Goal: Transaction & Acquisition: Purchase product/service

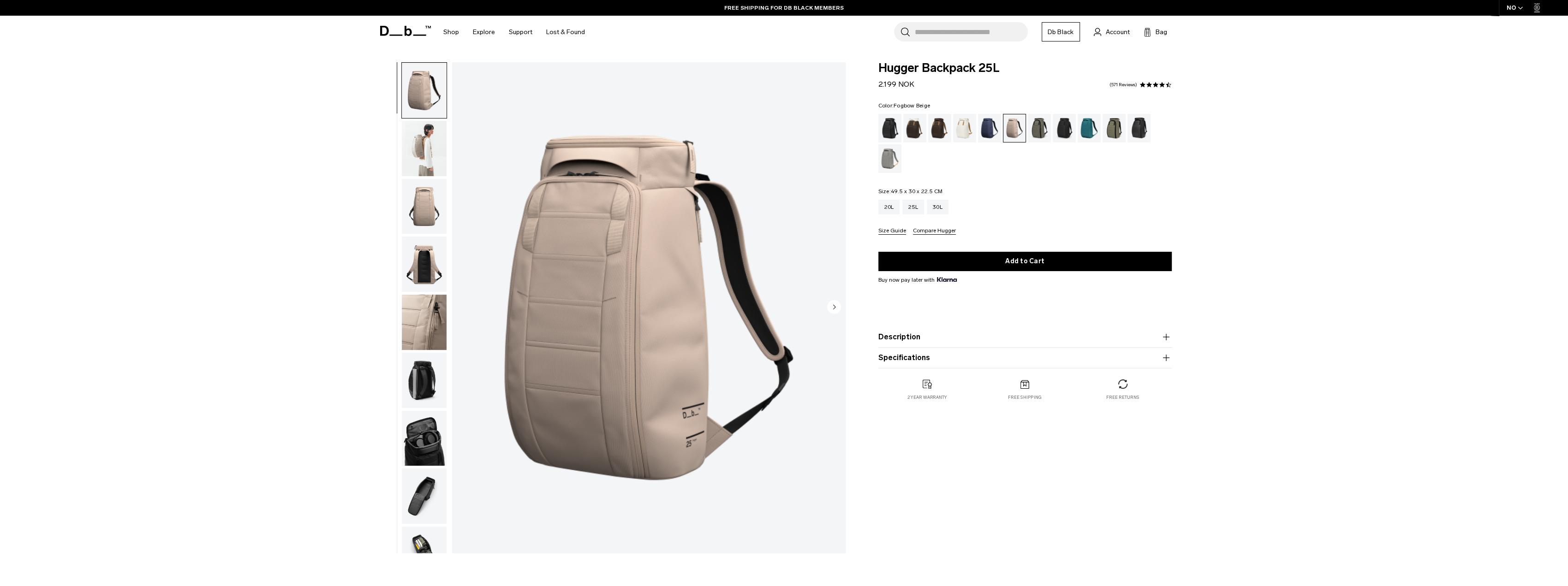
click at [428, 201] on img "button" at bounding box center [424, 206] width 45 height 55
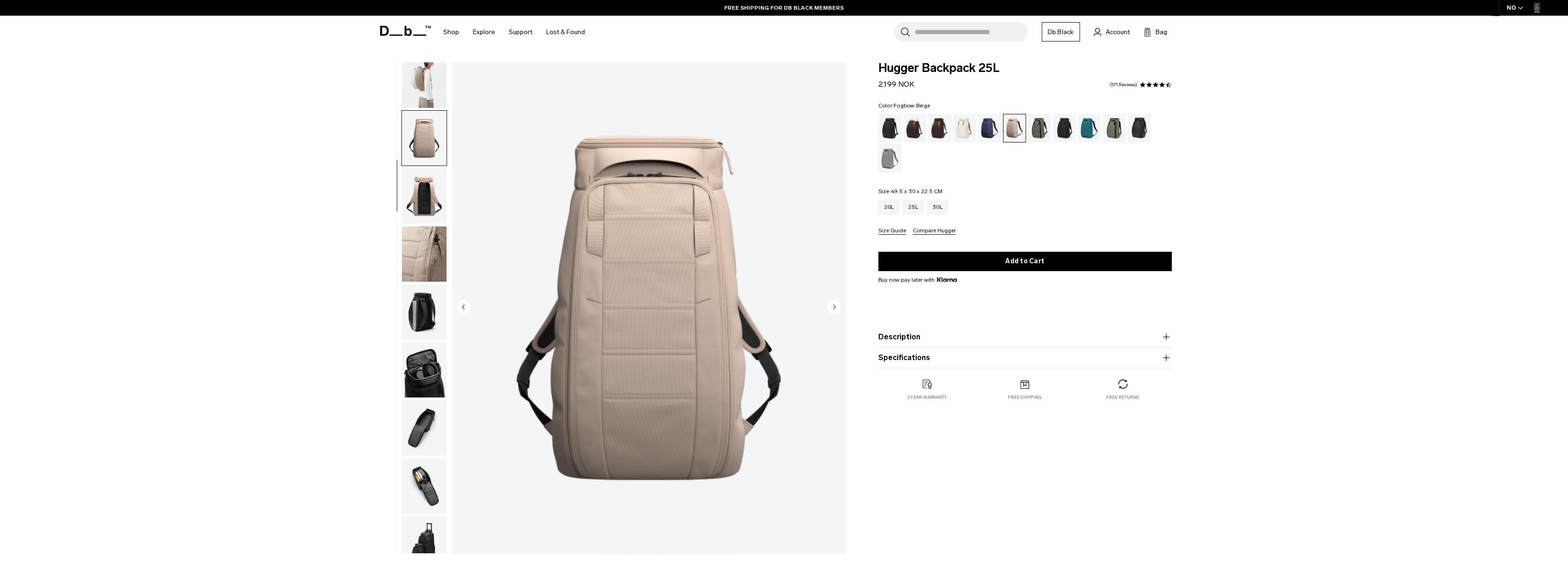
scroll to position [88, 0]
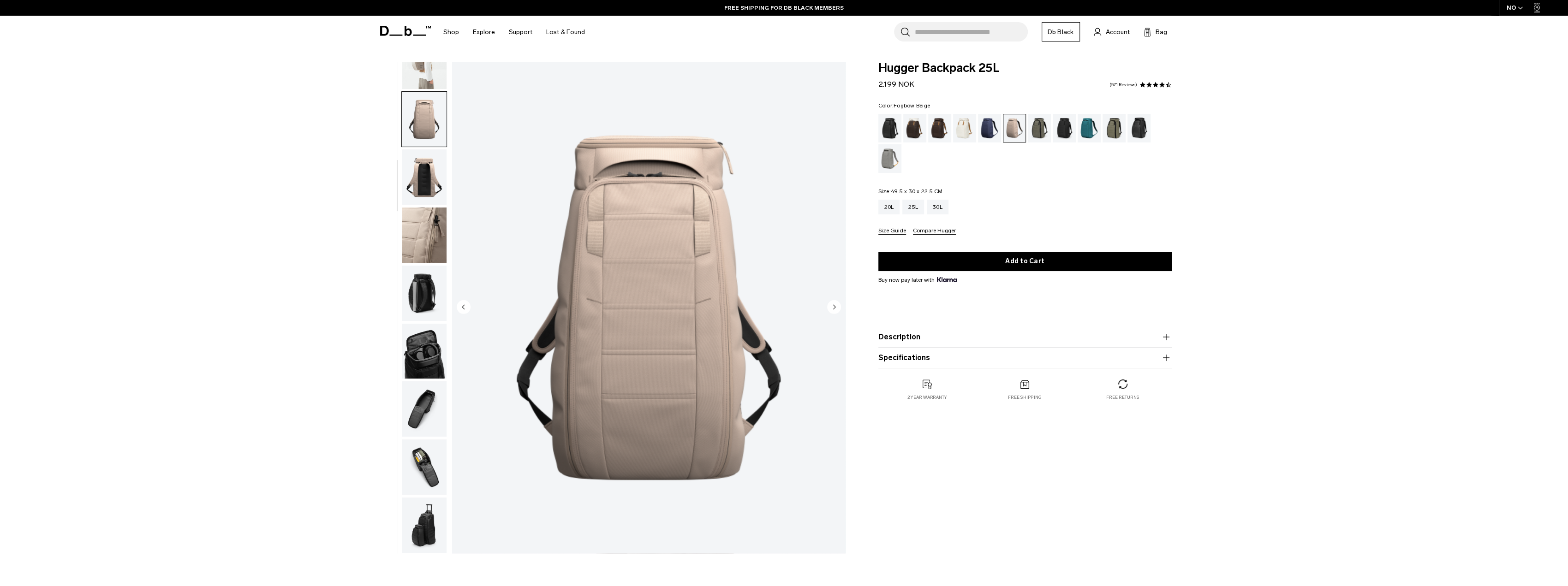
click at [428, 253] on img "button" at bounding box center [424, 235] width 45 height 55
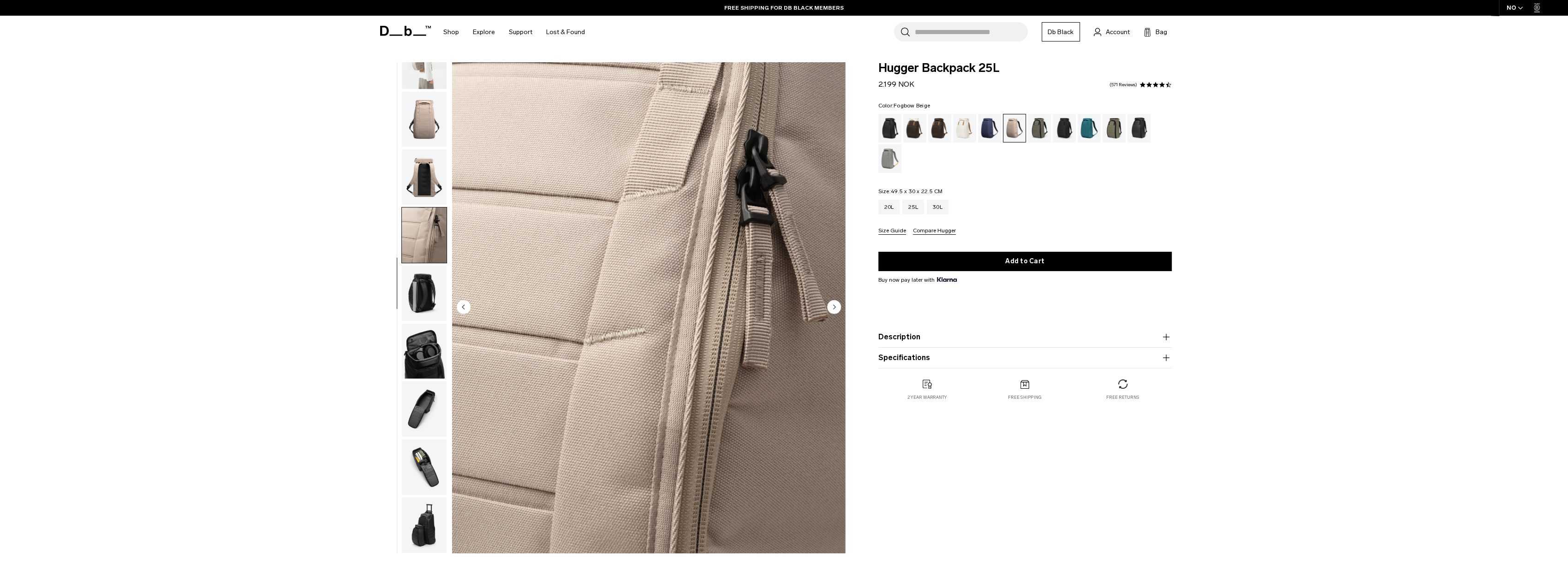
drag, startPoint x: 432, startPoint y: 295, endPoint x: 430, endPoint y: 300, distance: 5.4
click at [432, 295] on img "button" at bounding box center [424, 293] width 45 height 55
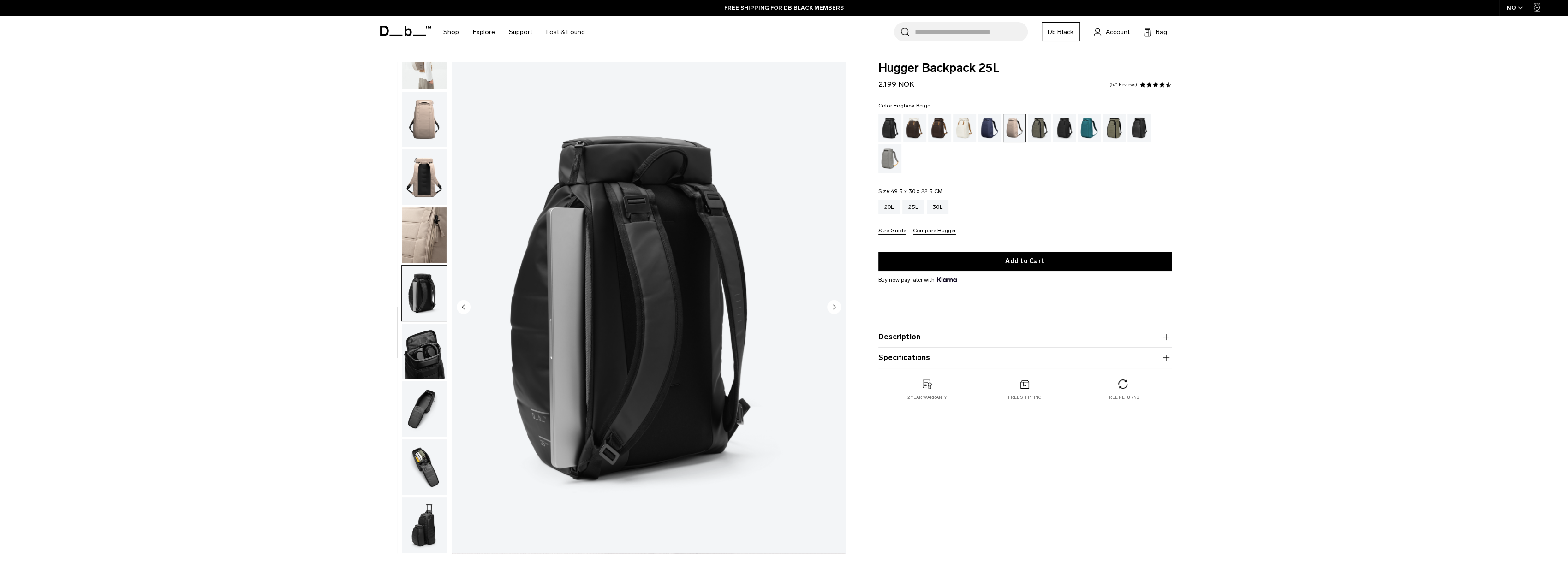
click at [430, 349] on img "button" at bounding box center [424, 351] width 45 height 55
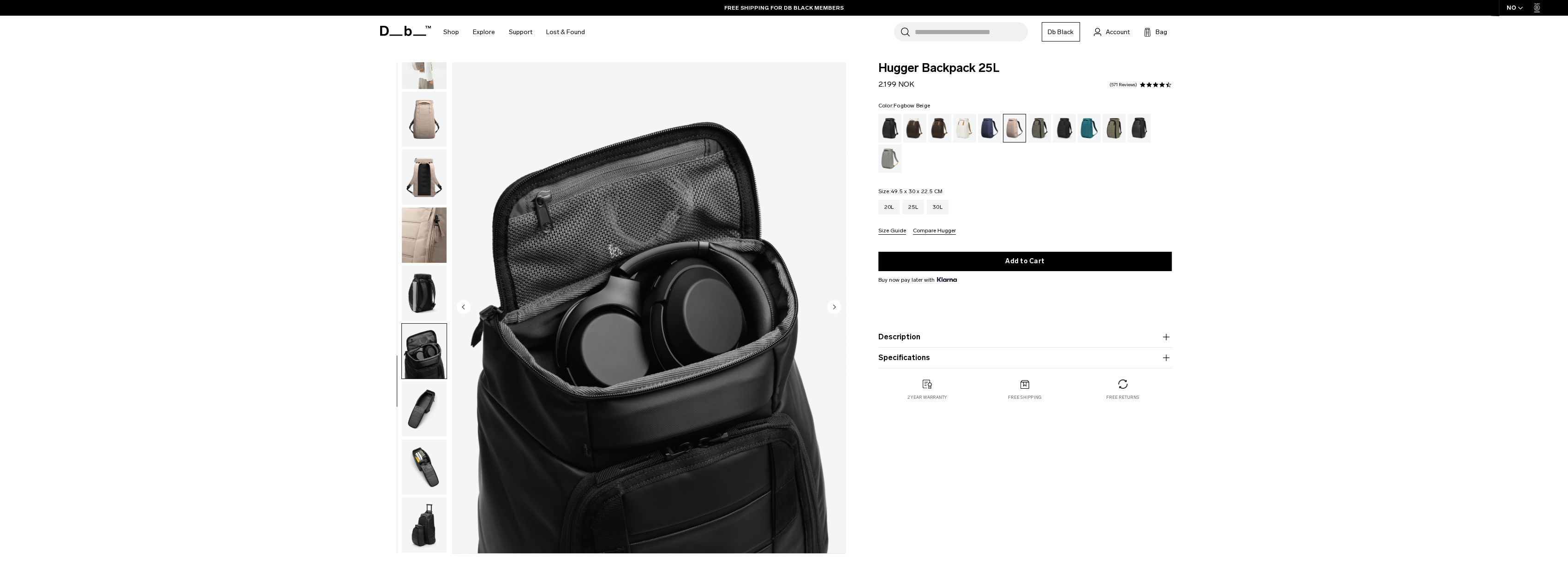
click at [426, 392] on img "button" at bounding box center [424, 409] width 45 height 55
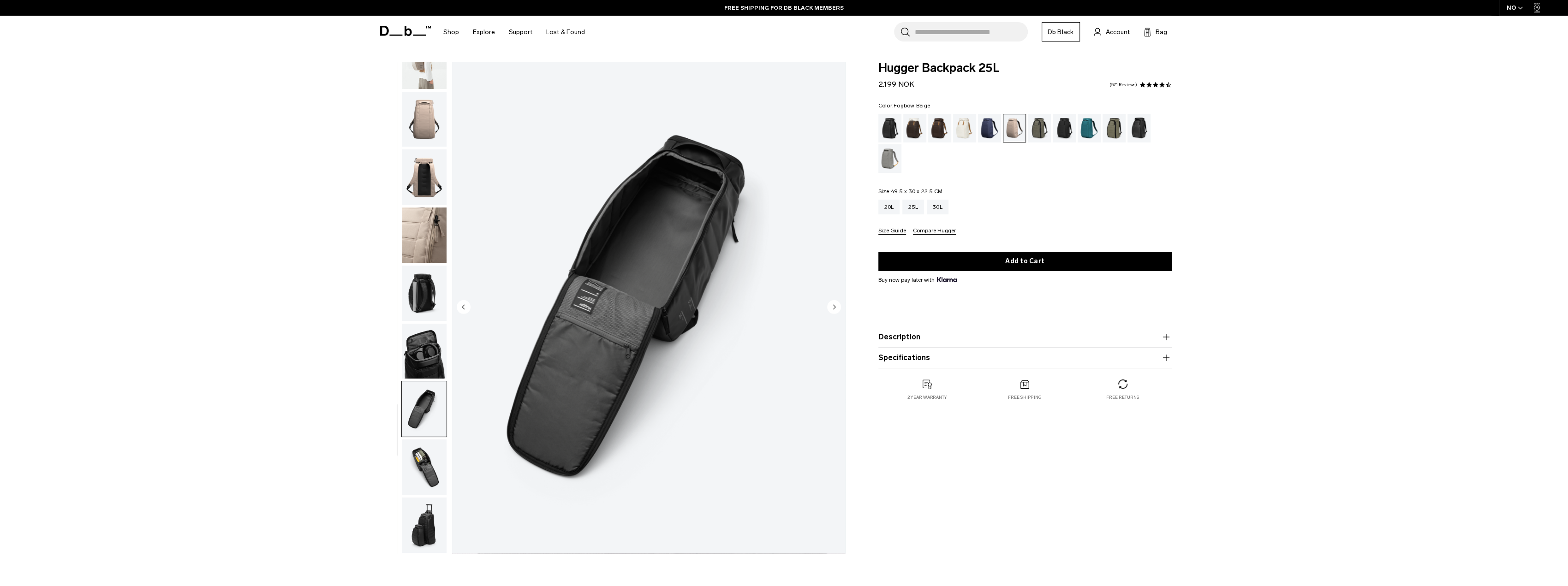
drag, startPoint x: 425, startPoint y: 430, endPoint x: 430, endPoint y: 441, distance: 12.1
click at [426, 430] on img "button" at bounding box center [424, 409] width 45 height 55
click at [422, 486] on img "button" at bounding box center [424, 467] width 45 height 55
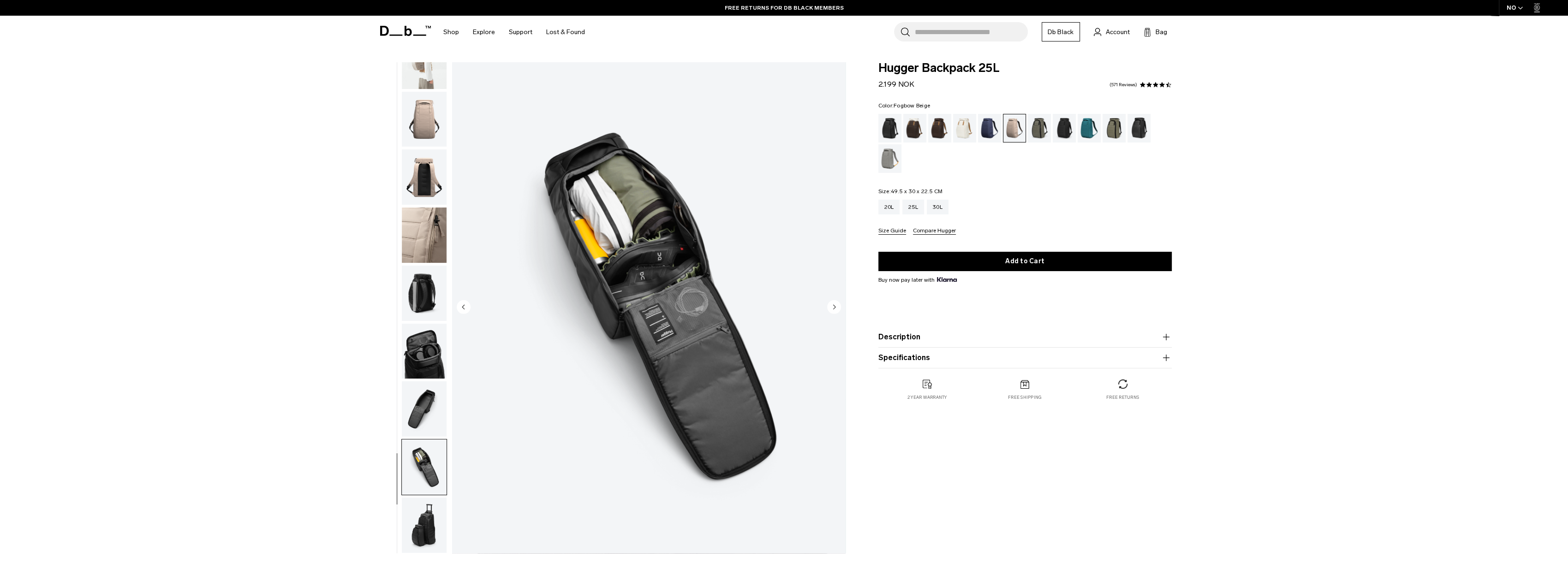
click at [443, 514] on img "button" at bounding box center [424, 525] width 45 height 55
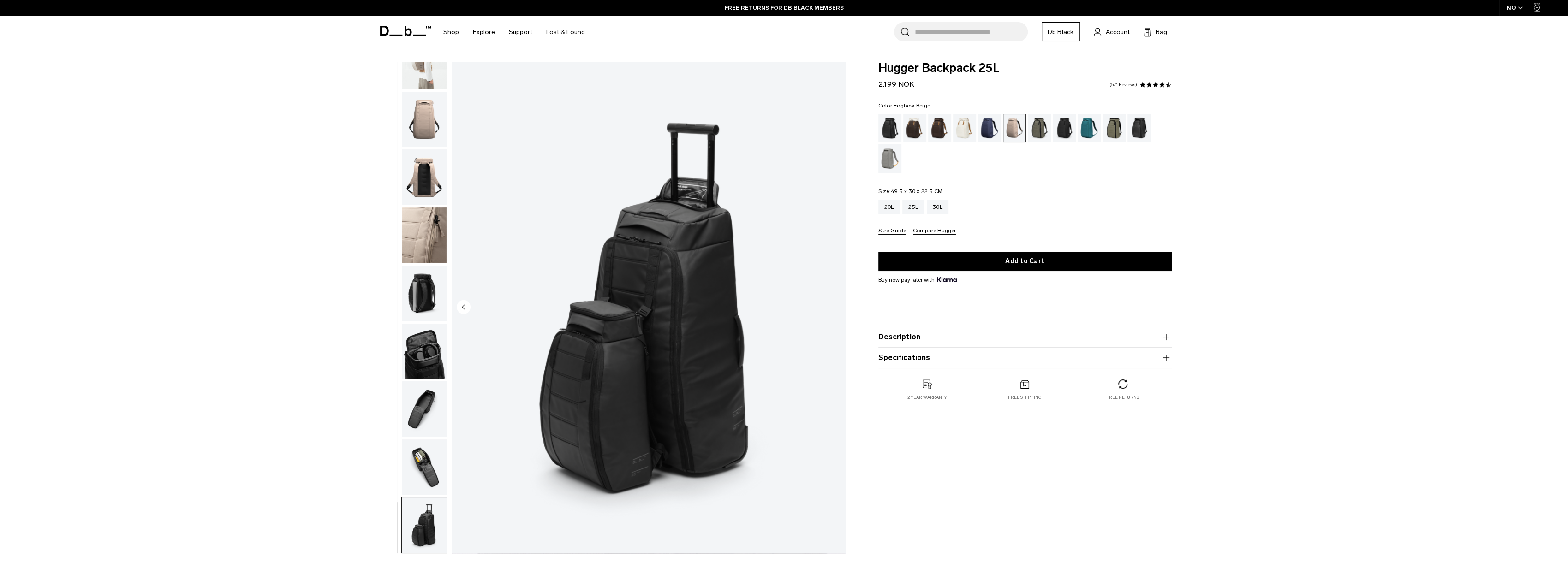
click at [913, 337] on button "Description" at bounding box center [1025, 337] width 293 height 11
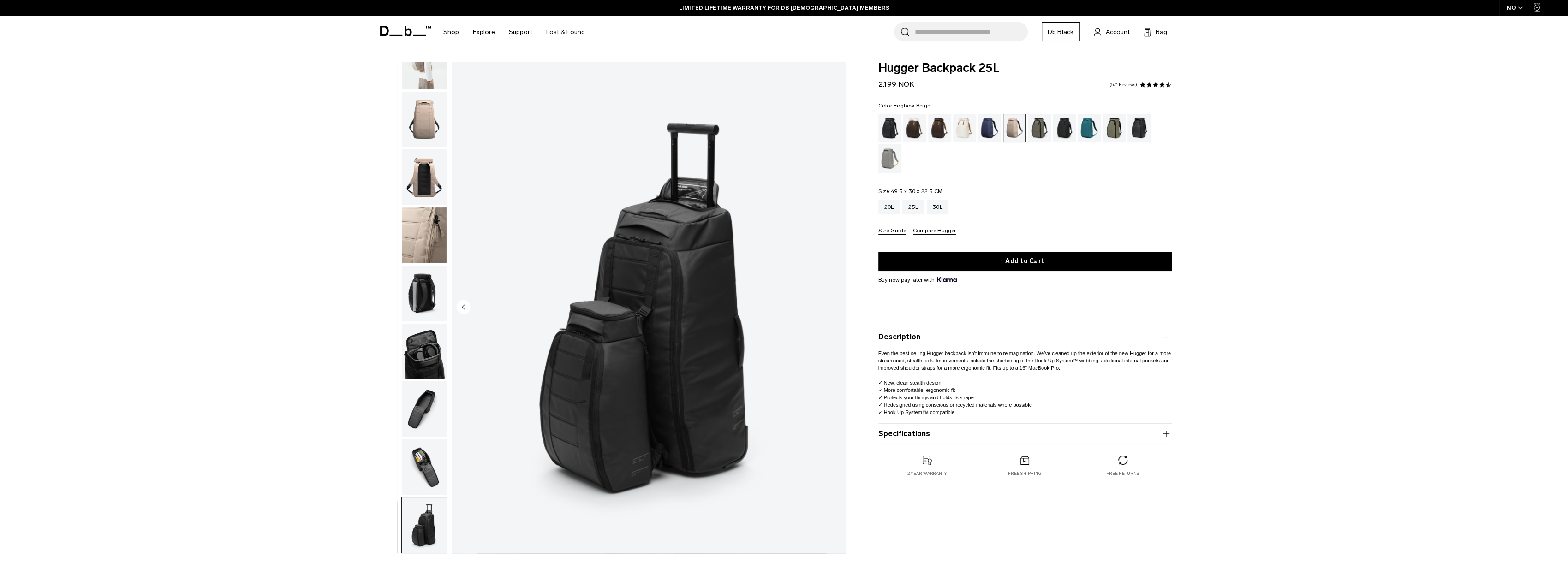
click at [410, 246] on img "button" at bounding box center [424, 235] width 45 height 55
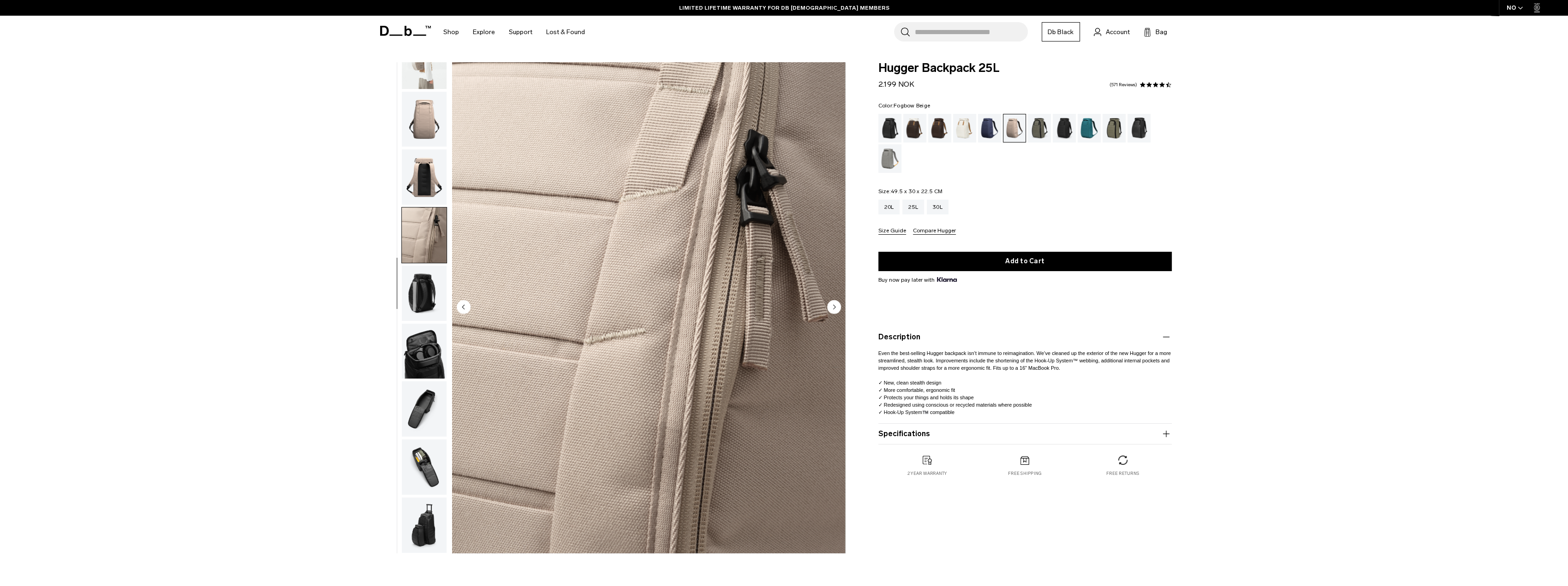
click at [424, 195] on img "button" at bounding box center [424, 177] width 45 height 55
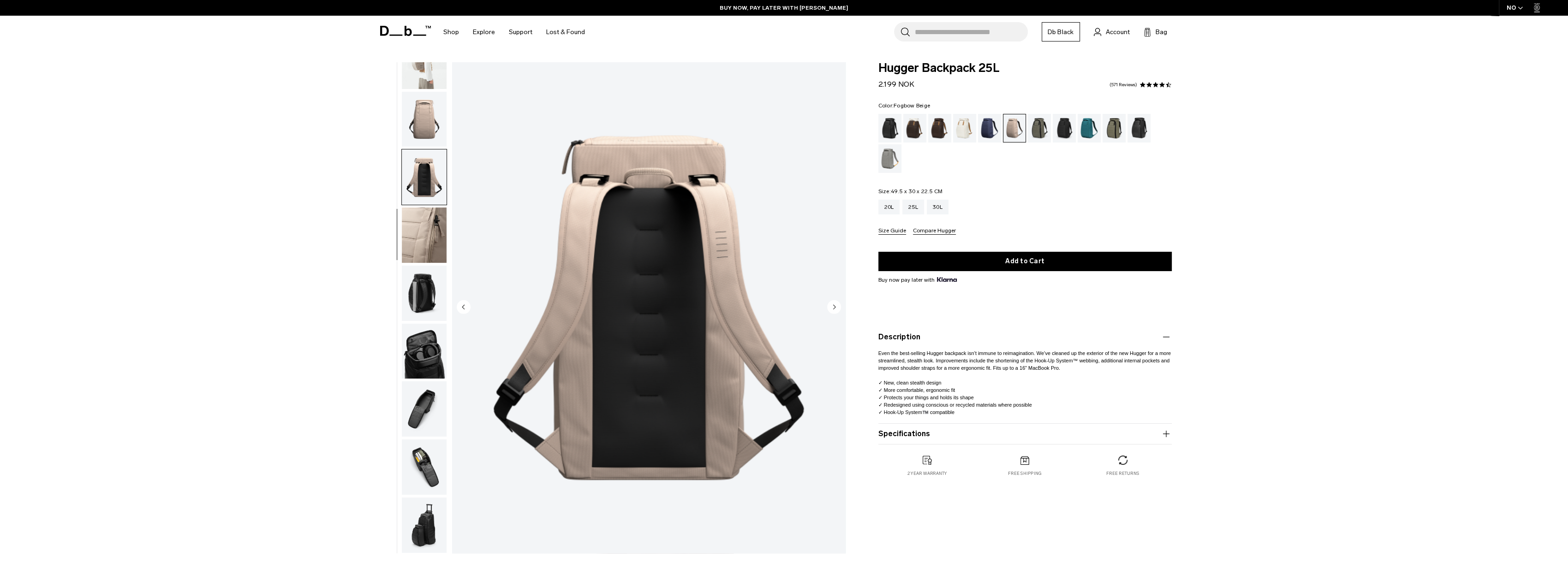
click at [424, 128] on img "button" at bounding box center [424, 119] width 45 height 55
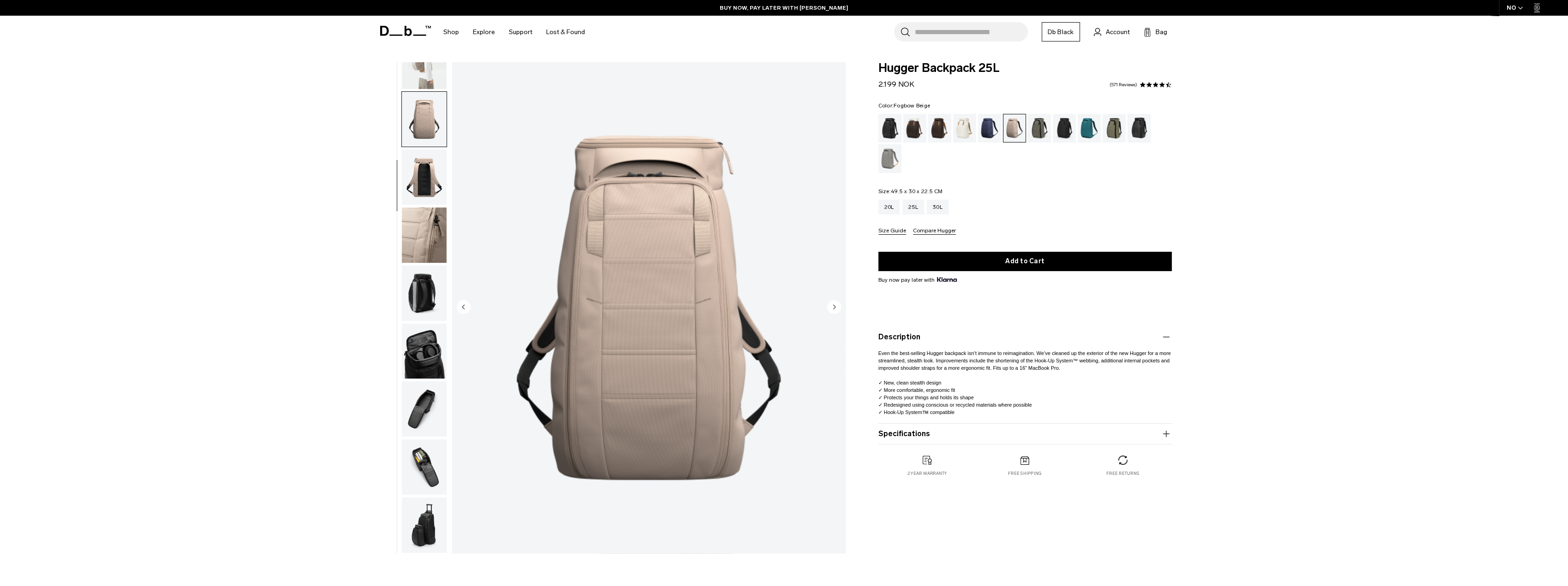
click at [415, 77] on img "button" at bounding box center [424, 61] width 45 height 55
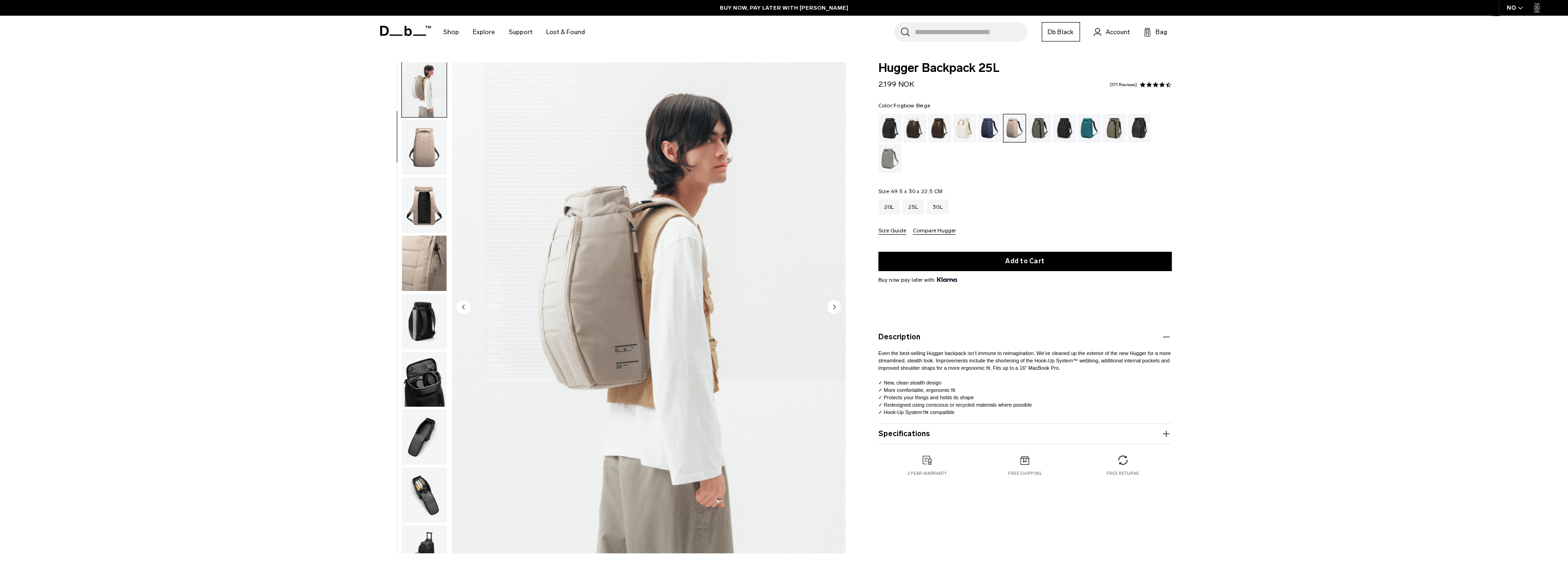
scroll to position [58, 0]
